Goal: Communication & Community: Answer question/provide support

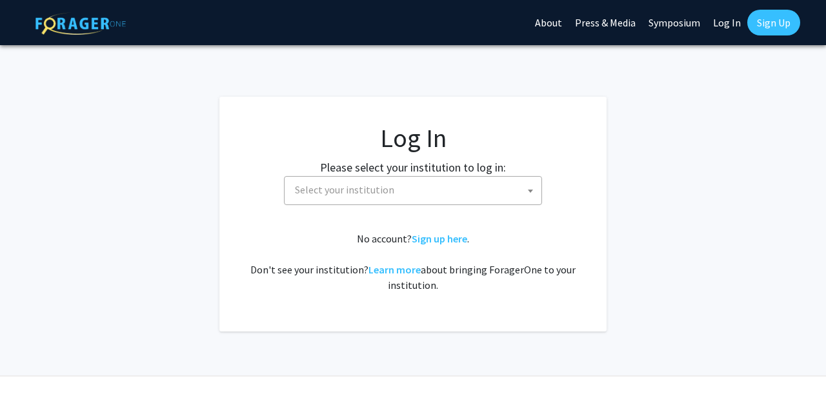
click at [727, 21] on link "Log In" at bounding box center [727, 22] width 41 height 45
click at [422, 181] on span "Select your institution" at bounding box center [416, 190] width 252 height 26
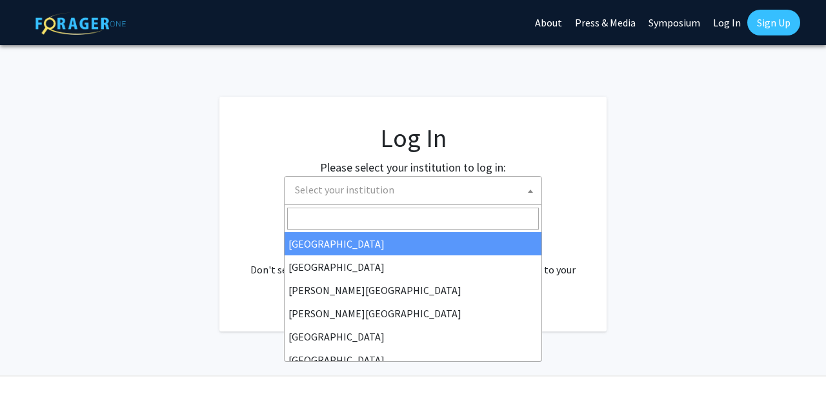
select select "34"
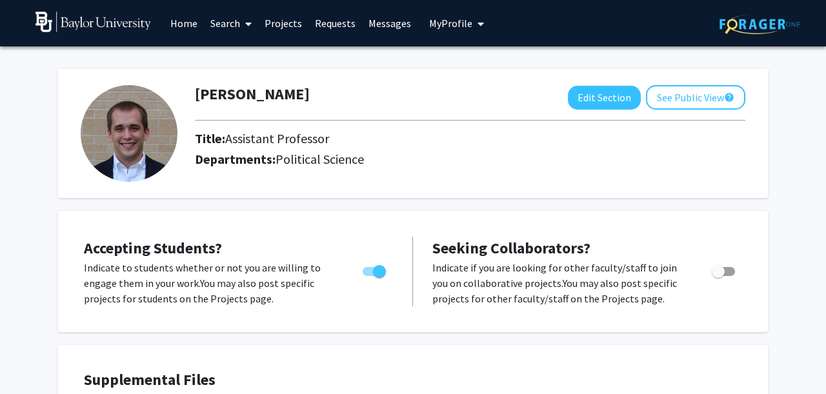
click at [385, 25] on link "Messages" at bounding box center [390, 23] width 56 height 45
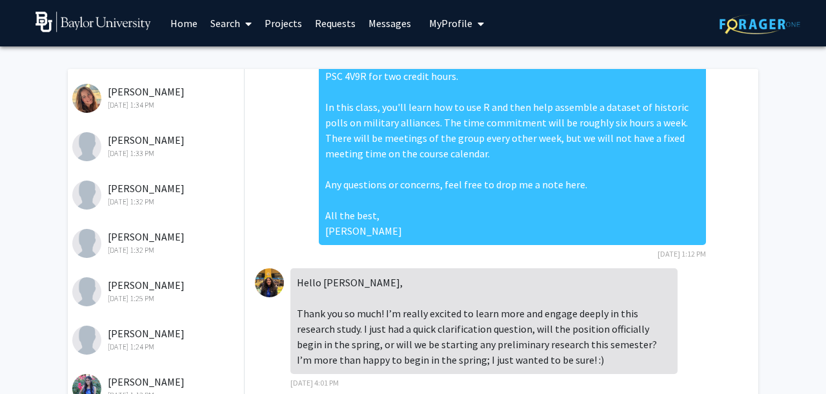
scroll to position [310, 0]
click at [154, 254] on div "Oct 2, 2025 1:25 PM" at bounding box center [156, 251] width 168 height 12
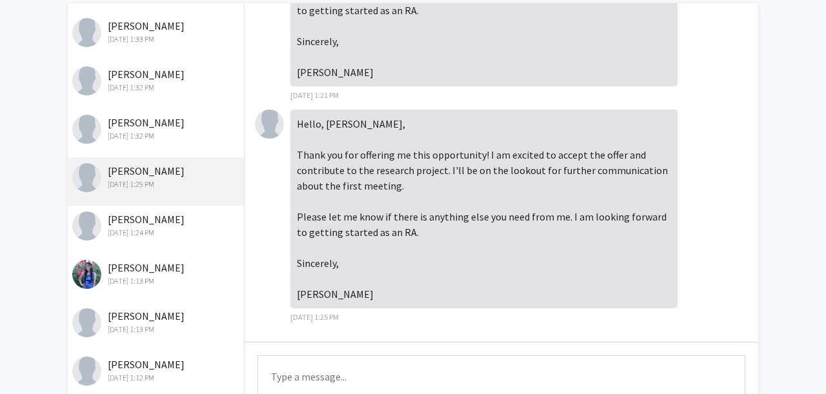
scroll to position [132, 0]
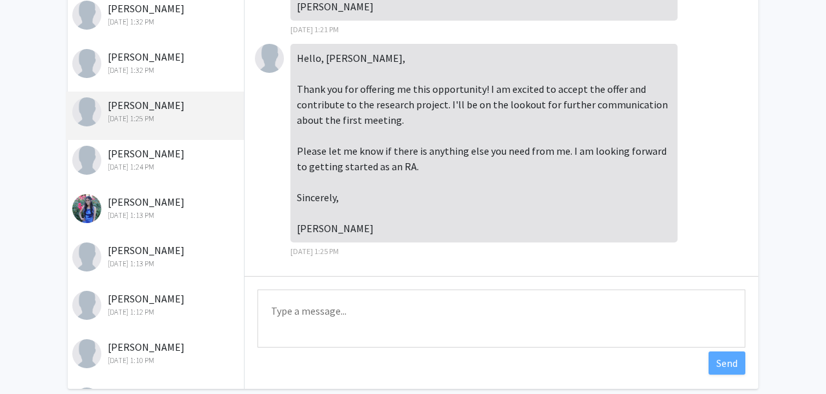
click at [338, 322] on textarea "Type a message" at bounding box center [502, 319] width 488 height 58
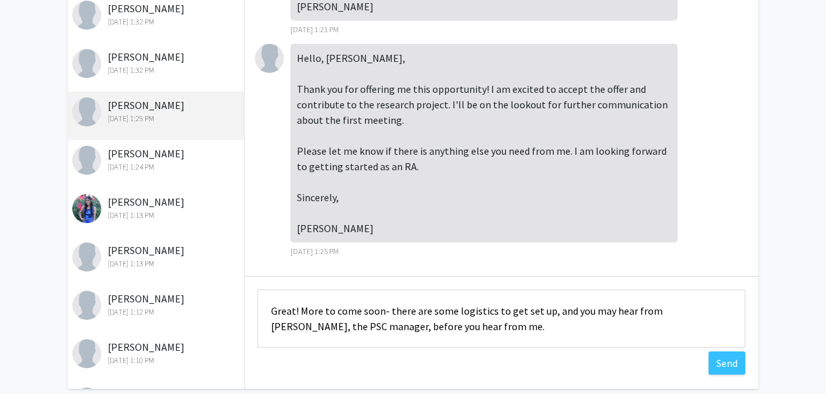
drag, startPoint x: 482, startPoint y: 326, endPoint x: 261, endPoint y: 316, distance: 221.0
click at [261, 316] on textarea "Great! More to come soon- there are some logistics to get set up, and you may h…" at bounding box center [502, 319] width 488 height 58
type textarea "Great! More to come soon- there are some logistics to get set up, and you may h…"
click at [727, 367] on button "Send" at bounding box center [727, 363] width 37 height 23
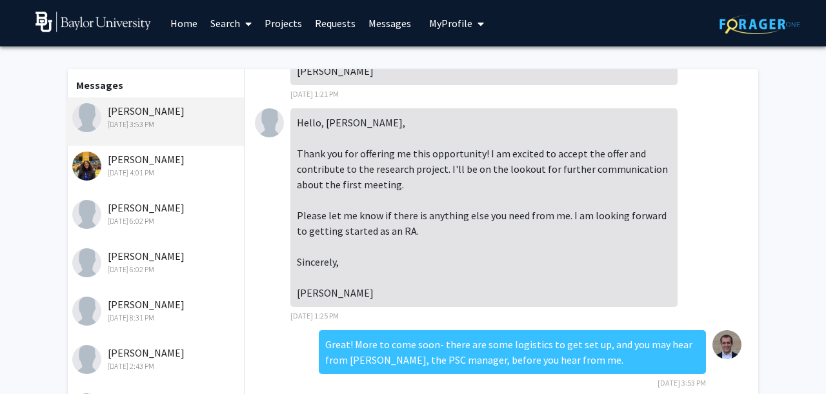
scroll to position [66, 0]
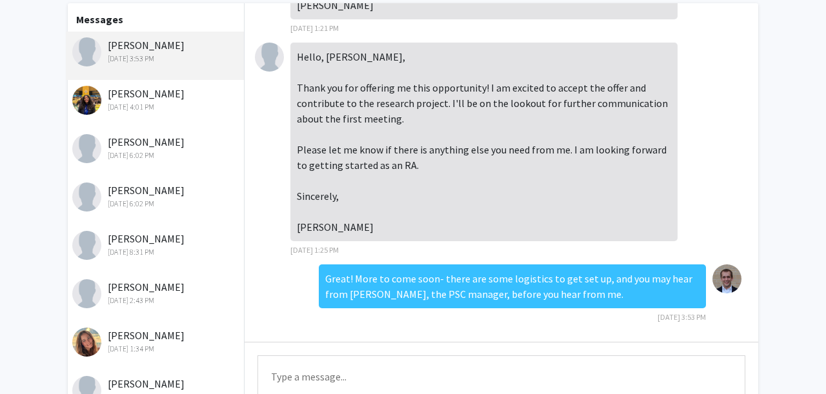
click at [156, 234] on div "Michael Chung Oct 2, 2025 8:31 PM" at bounding box center [156, 244] width 168 height 27
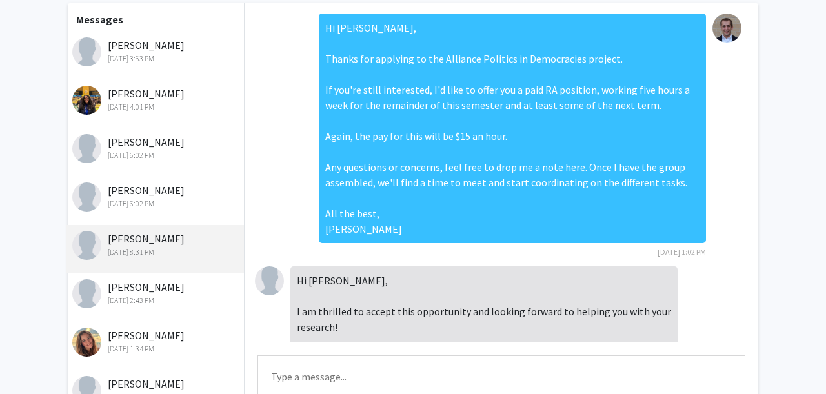
scroll to position [64, 0]
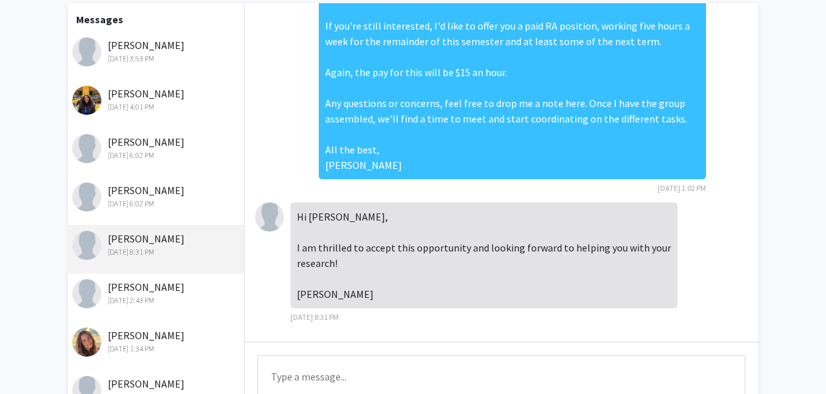
click at [320, 378] on textarea "Type a message" at bounding box center [502, 385] width 488 height 58
paste textarea "Great! More to come soon- there are some logistics to get set up, and you may h…"
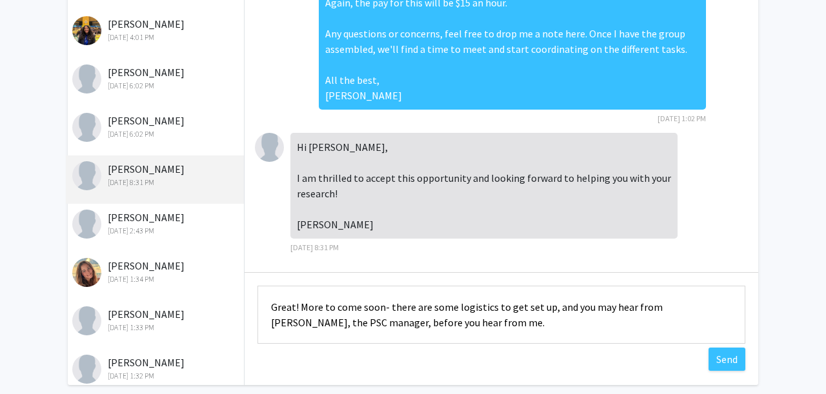
scroll to position [194, 0]
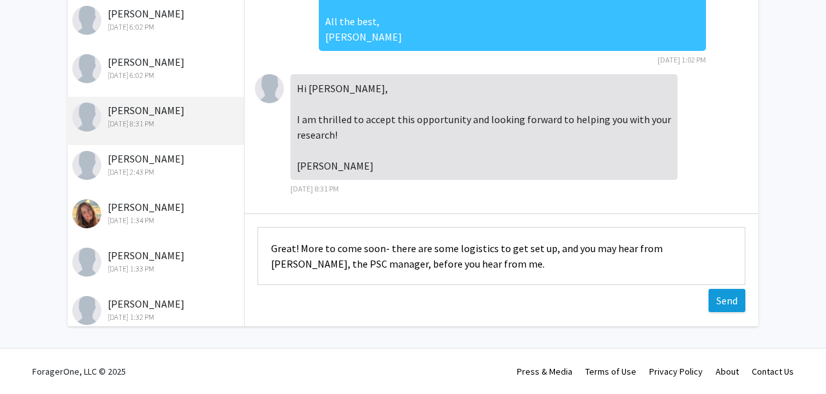
type textarea "Great! More to come soon- there are some logistics to get set up, and you may h…"
click at [715, 303] on button "Send" at bounding box center [727, 300] width 37 height 23
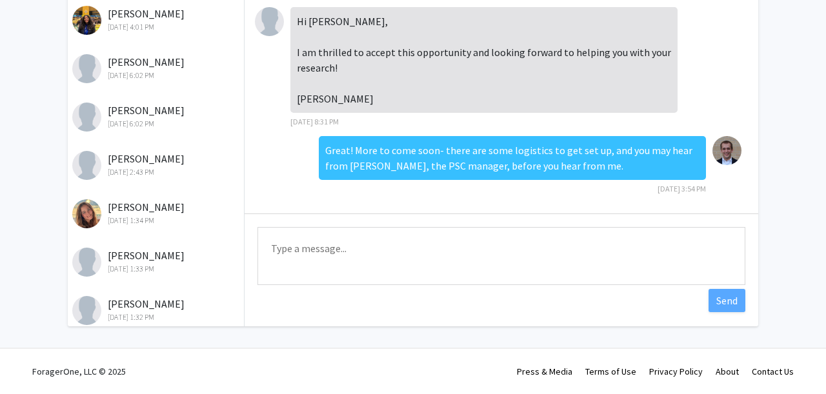
scroll to position [0, 0]
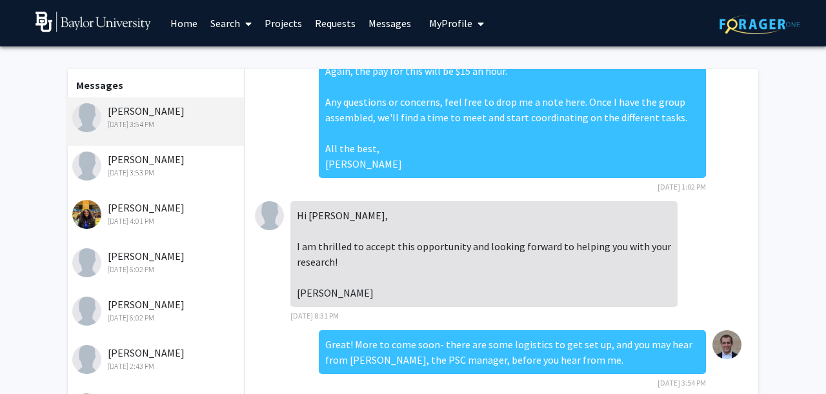
click at [148, 200] on div "Jazmine Fajardo Oct 6, 2025 4:01 PM" at bounding box center [155, 218] width 178 height 48
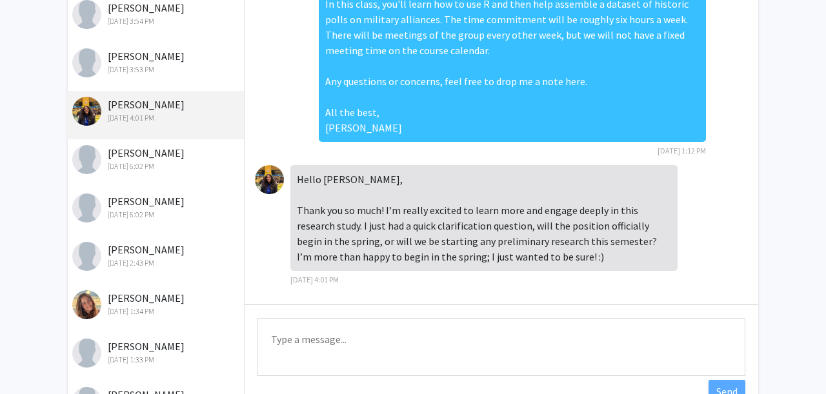
scroll to position [132, 0]
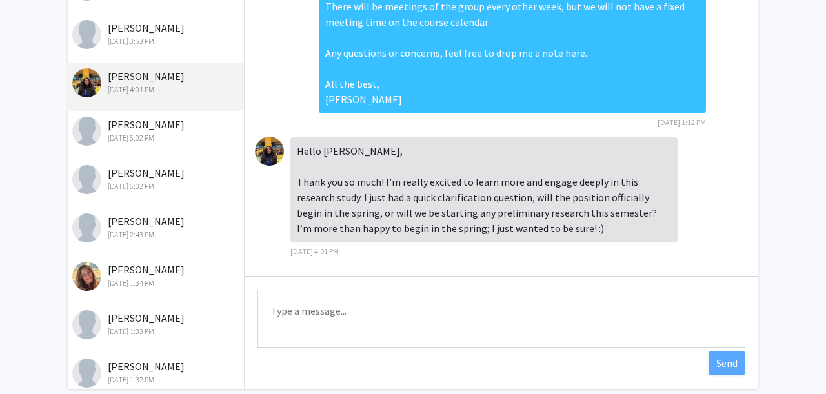
click at [351, 311] on textarea "Type a message" at bounding box center [502, 319] width 488 height 58
type textarea "H"
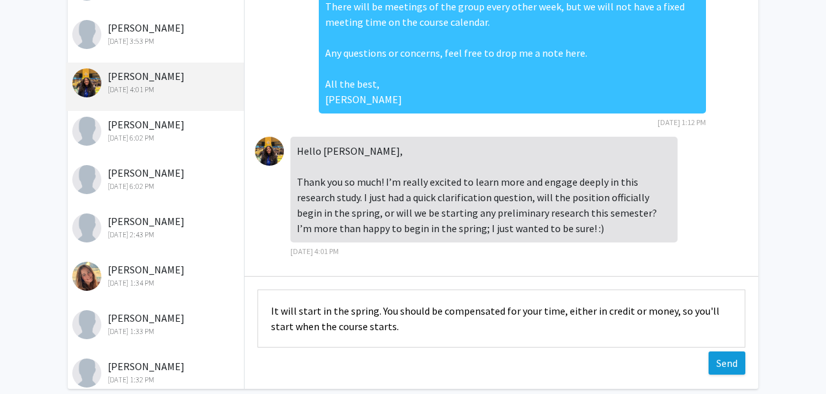
type textarea "It will start in the spring. You should be compensated for your time, either in…"
click at [724, 369] on button "Send" at bounding box center [727, 363] width 37 height 23
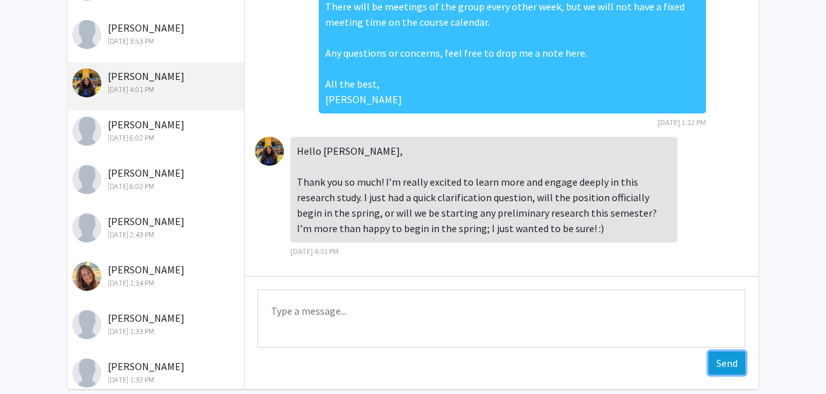
scroll to position [178, 0]
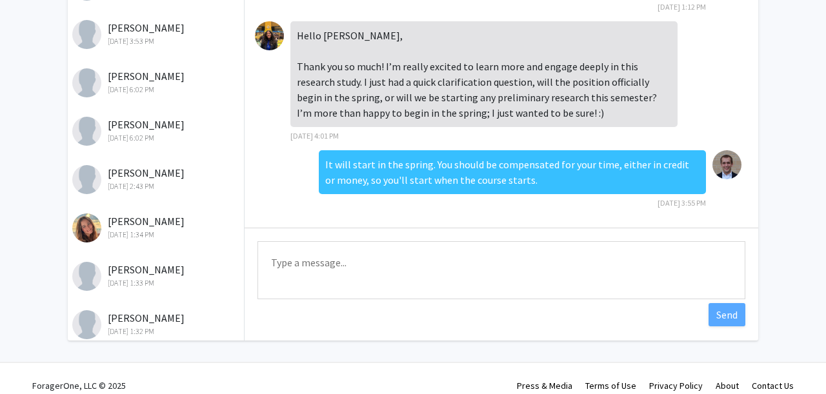
click at [157, 227] on div "Reina Calafell Oct 2, 2025 1:34 PM" at bounding box center [156, 227] width 168 height 27
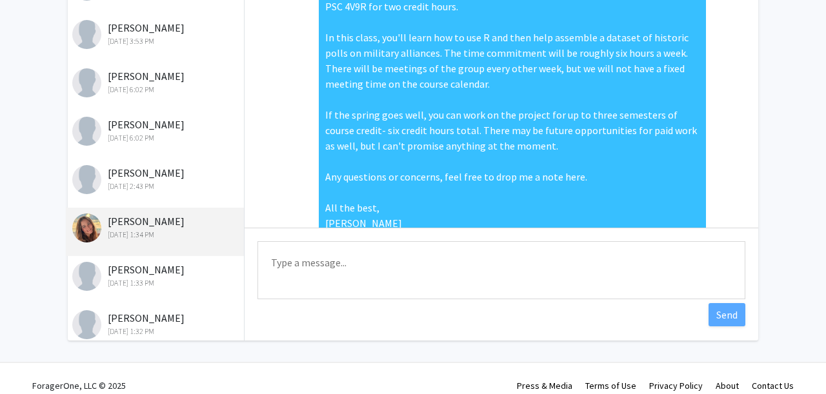
scroll to position [157, 0]
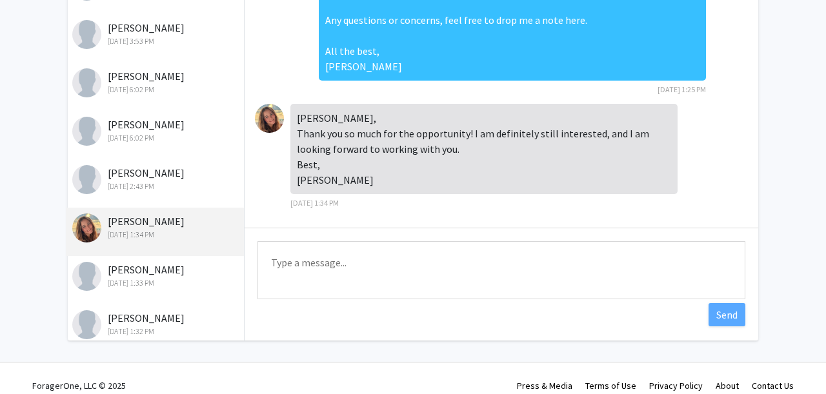
click at [325, 253] on textarea "Type a message" at bounding box center [502, 270] width 488 height 58
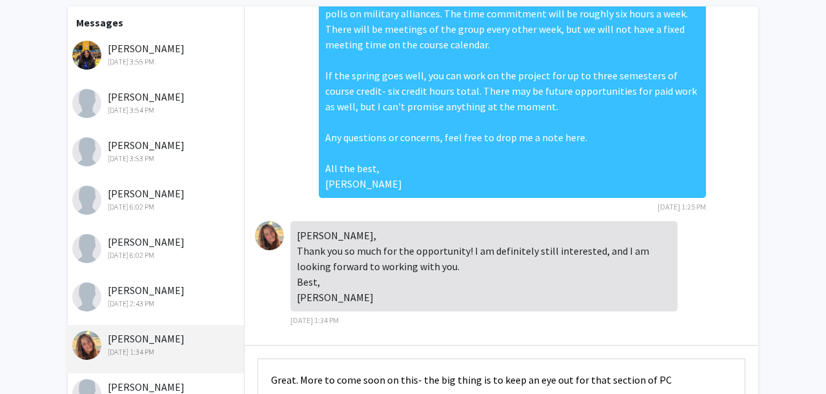
scroll to position [194, 0]
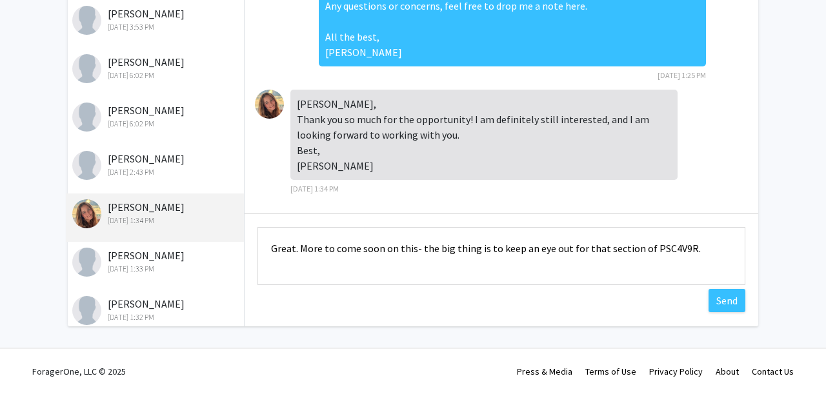
click at [296, 255] on textarea "Great. More to come soon on this- the big thing is to keep an eye out for that …" at bounding box center [502, 256] width 488 height 58
drag, startPoint x: 709, startPoint y: 245, endPoint x: 250, endPoint y: 216, distance: 459.9
click at [258, 227] on textarea "Great! More to come soon on this- the big thing is to keep an eye out for that …" at bounding box center [502, 256] width 488 height 58
type textarea "Great! More to come soon on this- the big thing is to keep an eye out for that …"
click at [727, 309] on button "Send" at bounding box center [727, 300] width 37 height 23
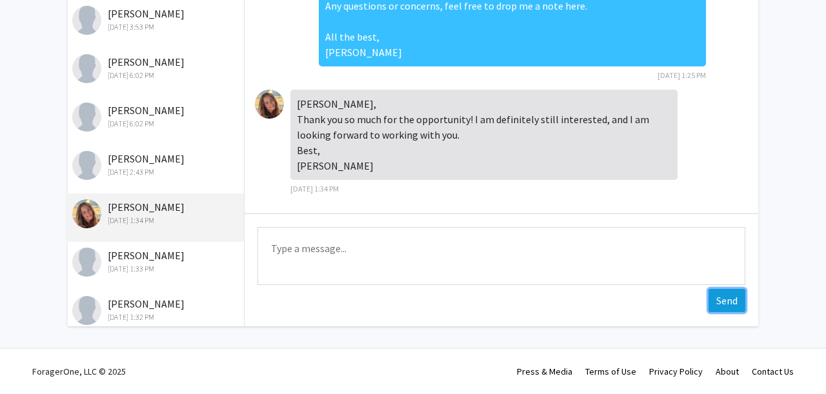
scroll to position [224, 0]
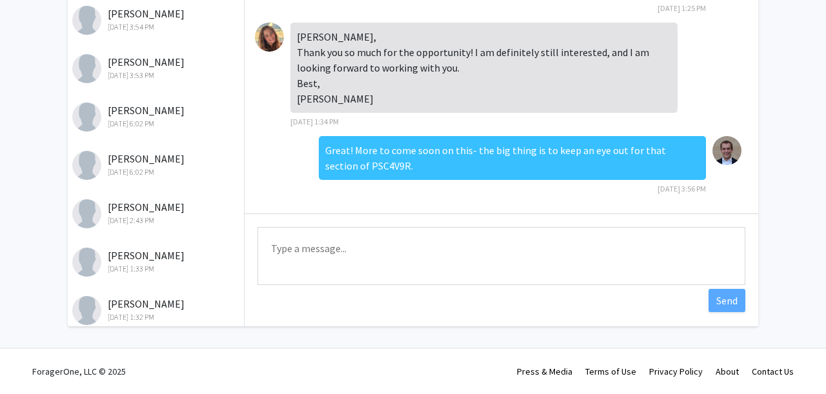
click at [168, 210] on div "Eva Brandt Oct 2, 2025 2:43 PM" at bounding box center [156, 212] width 168 height 27
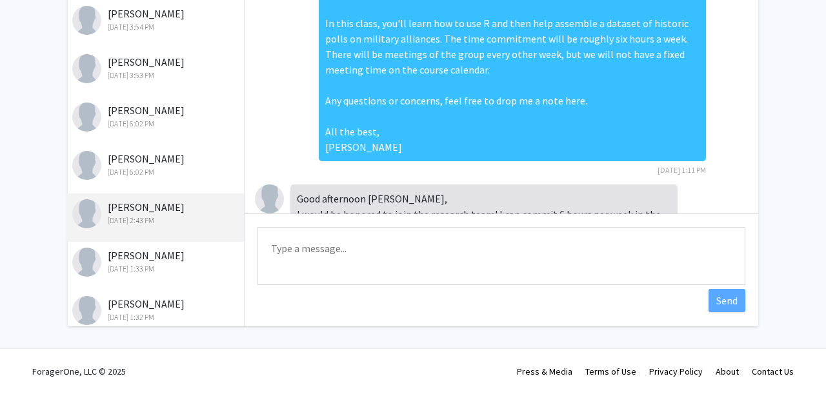
scroll to position [95, 0]
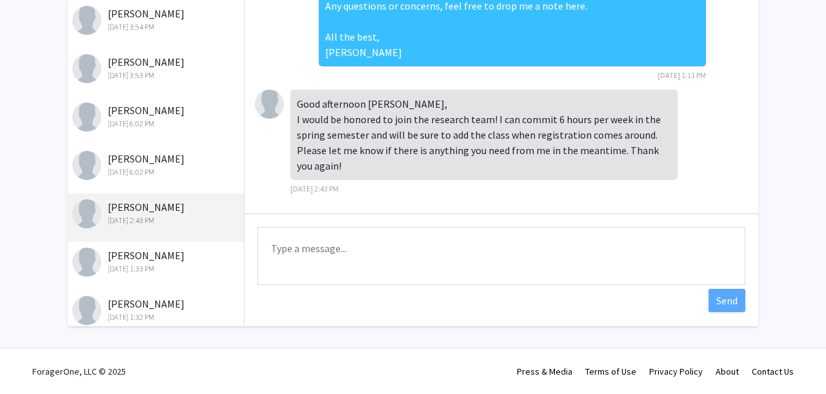
click at [371, 240] on textarea "Type a message" at bounding box center [502, 256] width 488 height 58
type textarea "Great, thank you!"
click at [735, 290] on button "Send" at bounding box center [727, 300] width 37 height 23
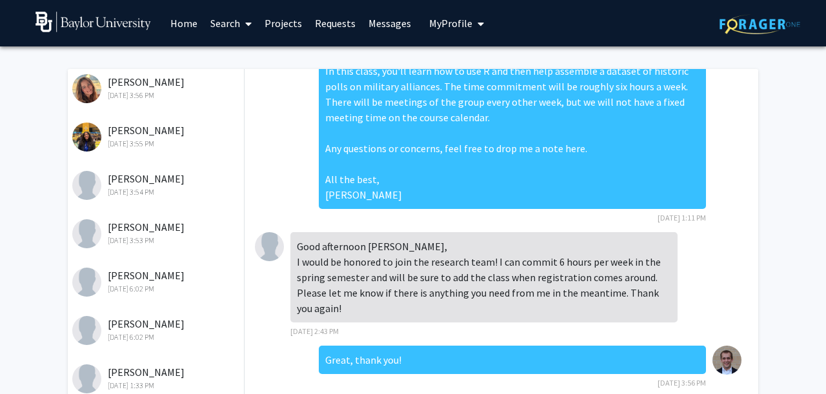
scroll to position [155, 0]
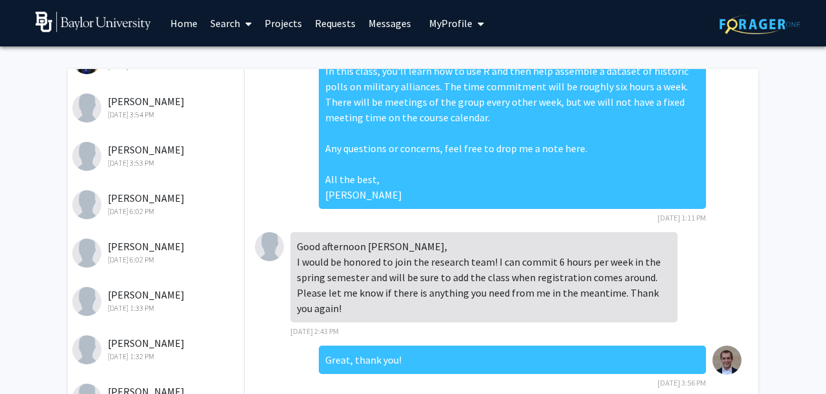
click at [152, 250] on div "Jenny Ku Oct 3, 2025 6:02 PM" at bounding box center [156, 252] width 168 height 27
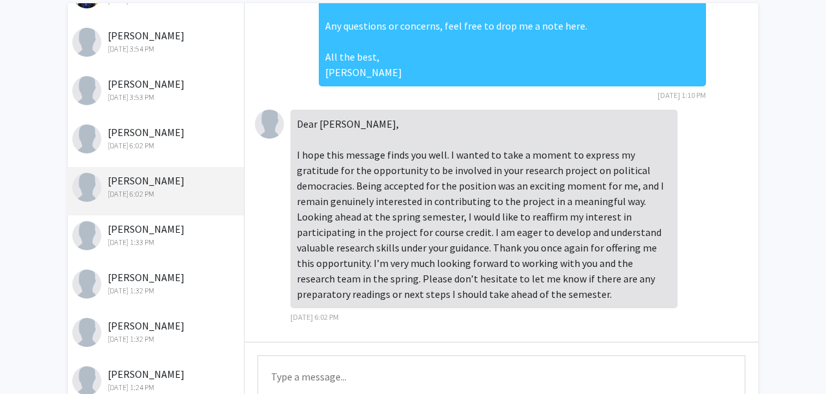
scroll to position [132, 0]
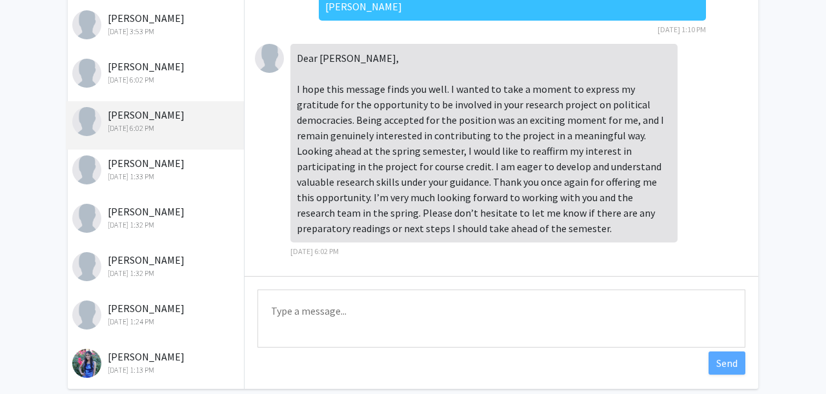
click at [346, 322] on textarea "Type a message" at bounding box center [502, 319] width 488 height 58
type textarea "H"
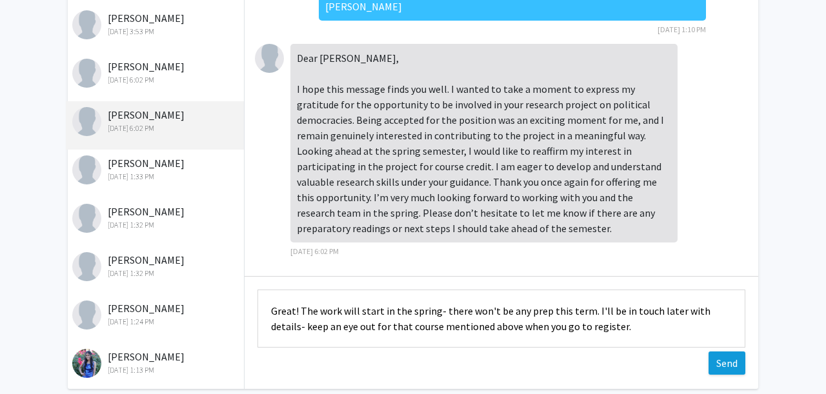
type textarea "Great! The work will start in the spring- there won't be any prep this term. I'…"
click at [736, 352] on button "Send" at bounding box center [727, 363] width 37 height 23
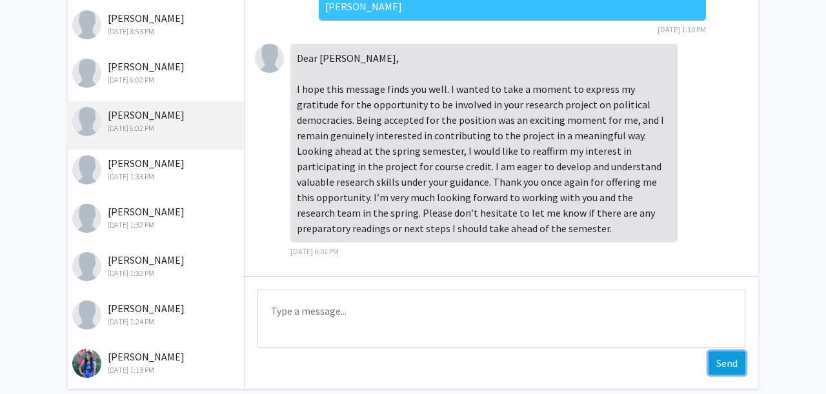
scroll to position [348, 0]
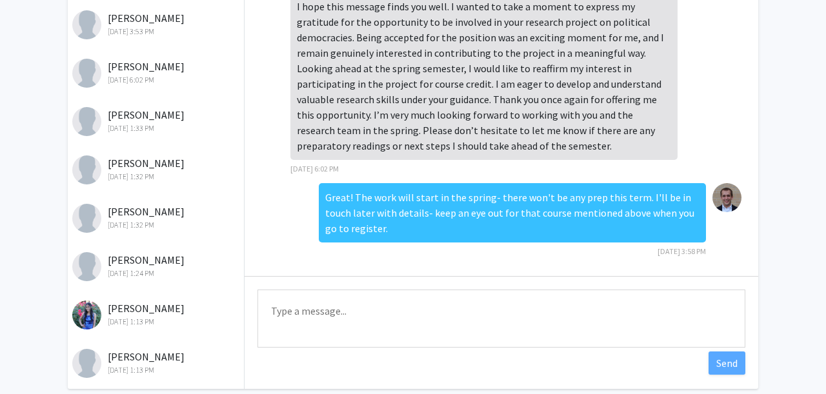
click at [124, 81] on div "Oct 5, 2025 6:02 PM" at bounding box center [156, 80] width 168 height 12
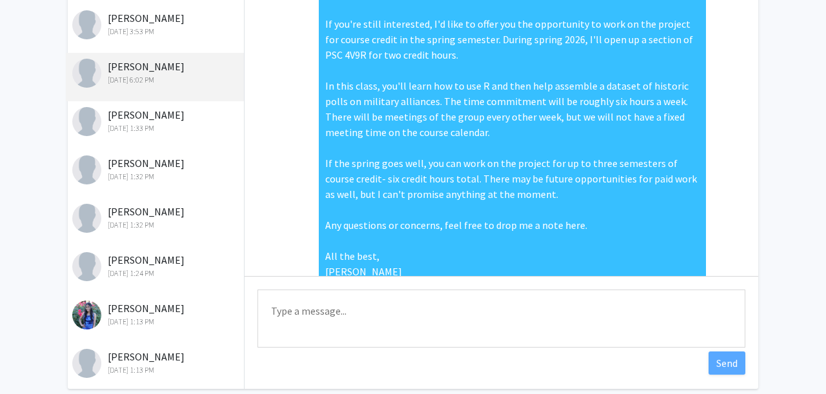
scroll to position [141, 0]
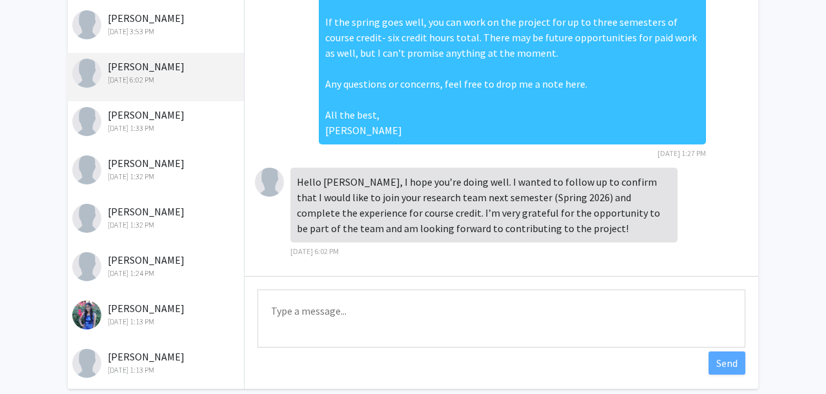
click at [383, 317] on textarea "Type a message" at bounding box center [502, 319] width 488 height 58
type textarea "Great! Keep an eye out for that course when you do your registration, please."
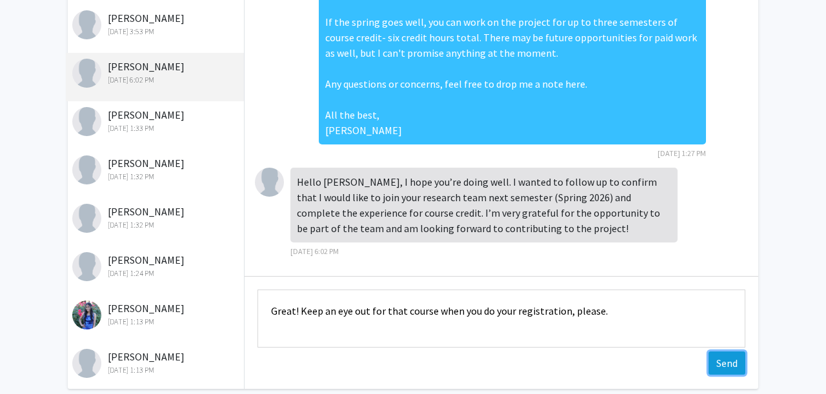
click at [722, 359] on button "Send" at bounding box center [727, 363] width 37 height 23
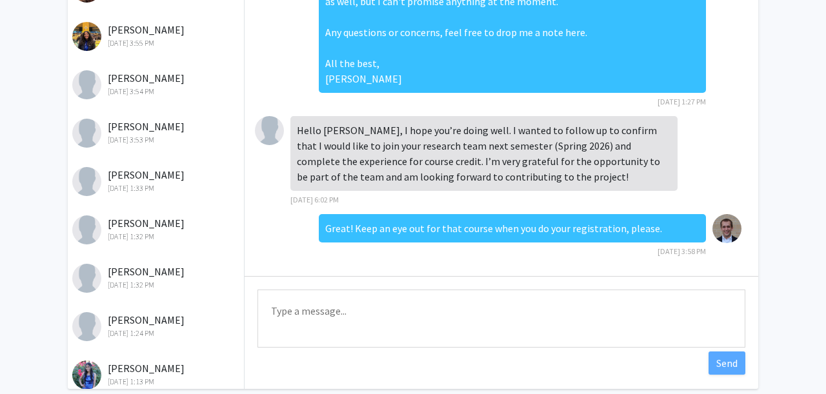
scroll to position [155, 0]
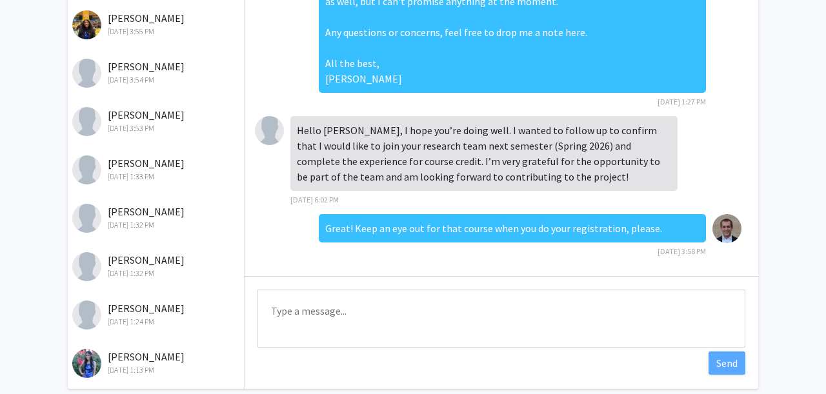
click at [154, 206] on div "Priyana Khatri Oct 2, 2025 1:32 PM" at bounding box center [156, 217] width 168 height 27
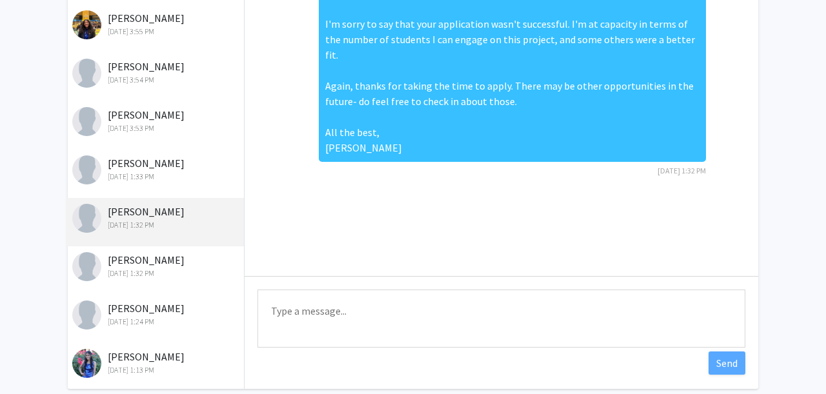
click at [170, 179] on div "Oct 2, 2025 1:33 PM" at bounding box center [156, 177] width 168 height 12
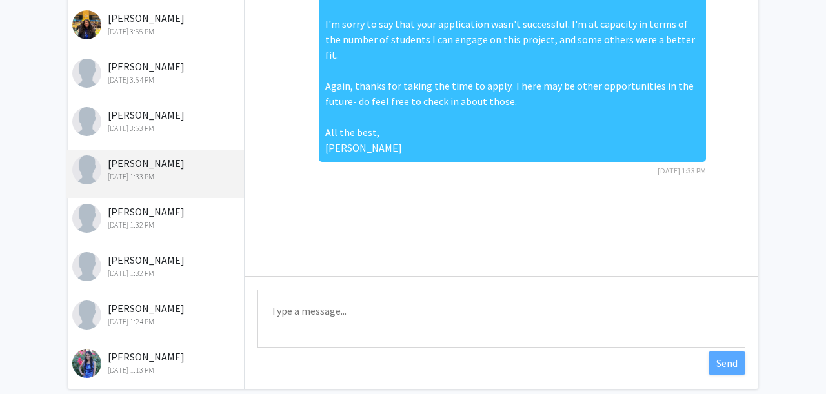
click at [143, 274] on div "Oct 2, 2025 1:32 PM" at bounding box center [156, 274] width 168 height 12
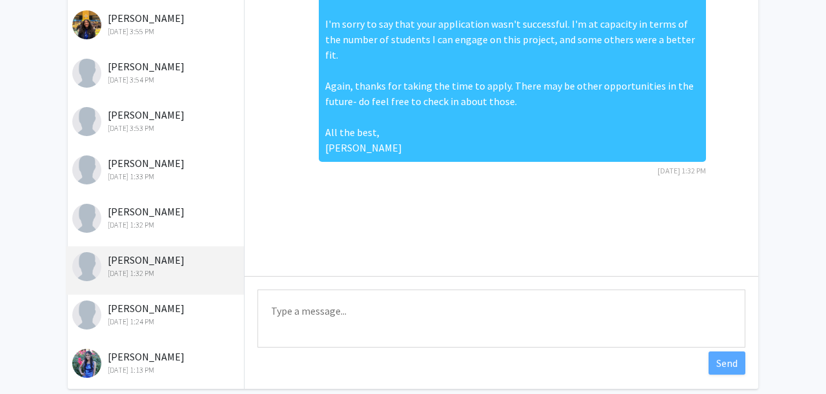
click at [143, 309] on div "Sophia Dalomba Oct 2, 2025 1:24 PM" at bounding box center [156, 314] width 168 height 27
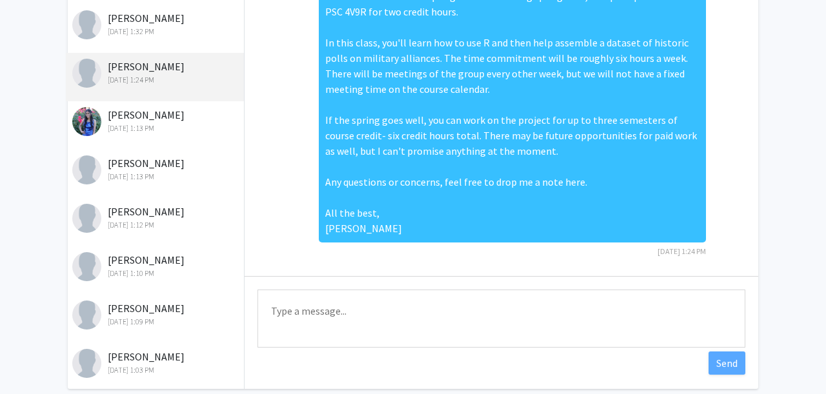
scroll to position [400, 0]
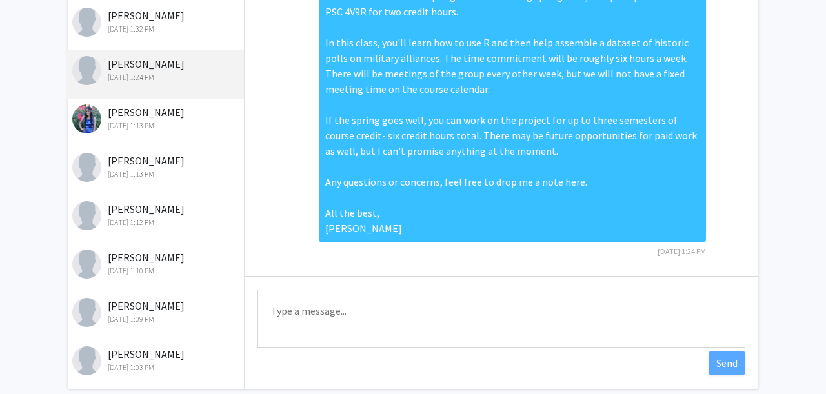
click at [135, 218] on div "Oct 2, 2025 1:12 PM" at bounding box center [156, 223] width 168 height 12
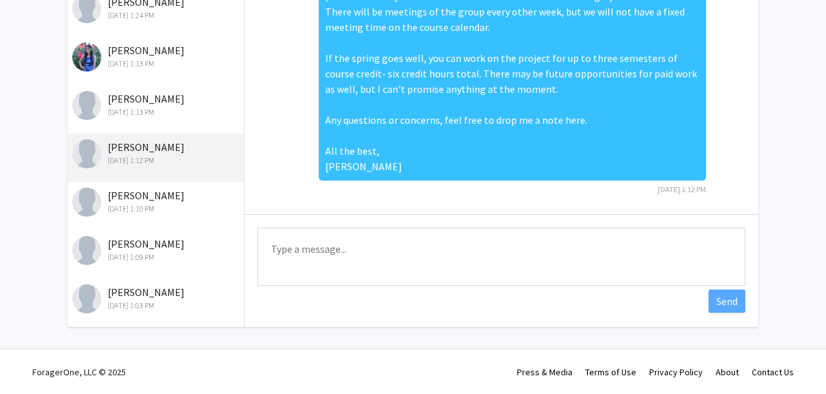
scroll to position [194, 0]
click at [156, 256] on div "Oct 2, 2025 1:09 PM" at bounding box center [156, 257] width 168 height 12
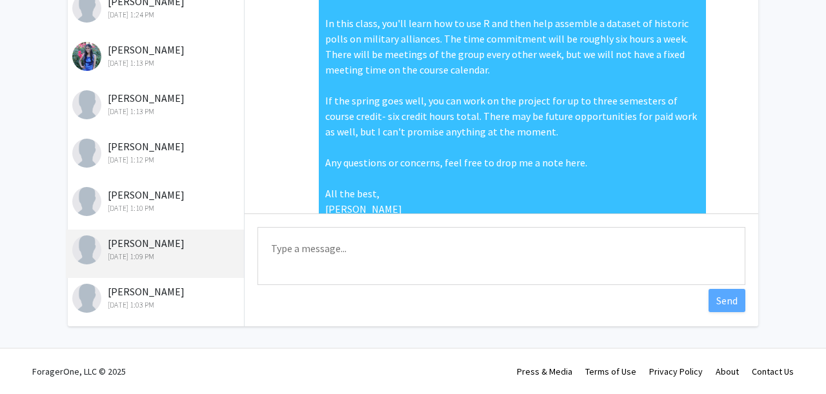
scroll to position [43, 0]
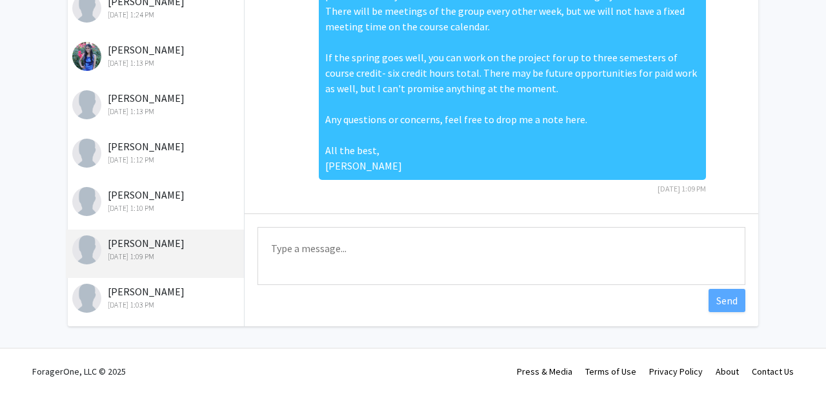
click at [168, 304] on div "Oct 2, 2025 1:03 PM" at bounding box center [156, 305] width 168 height 12
